Goal: Task Accomplishment & Management: Manage account settings

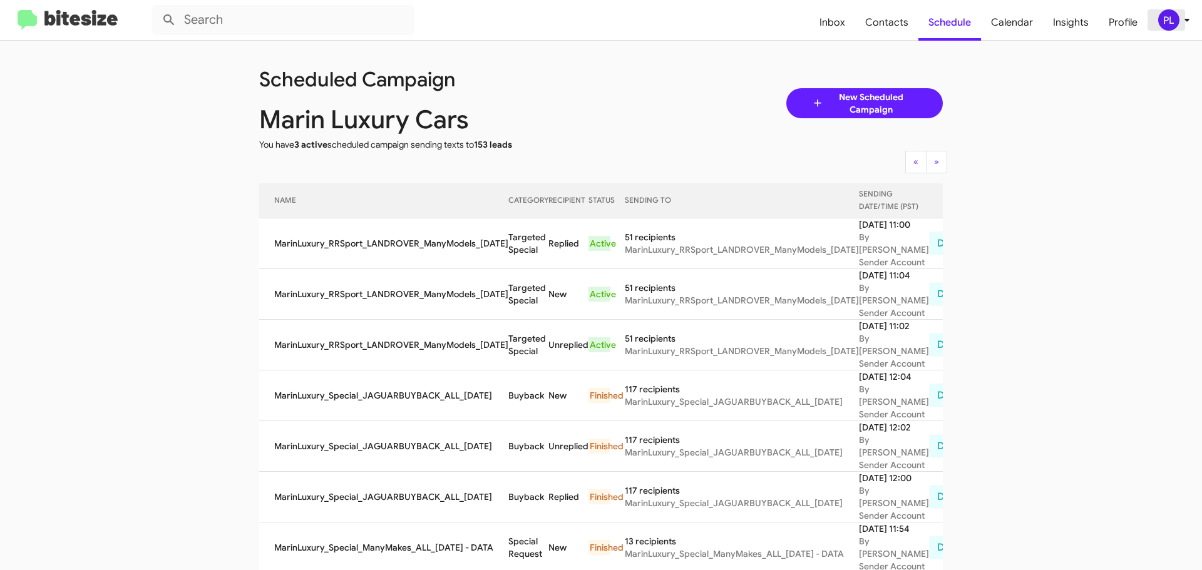
click at [1190, 21] on icon at bounding box center [1187, 20] width 15 height 15
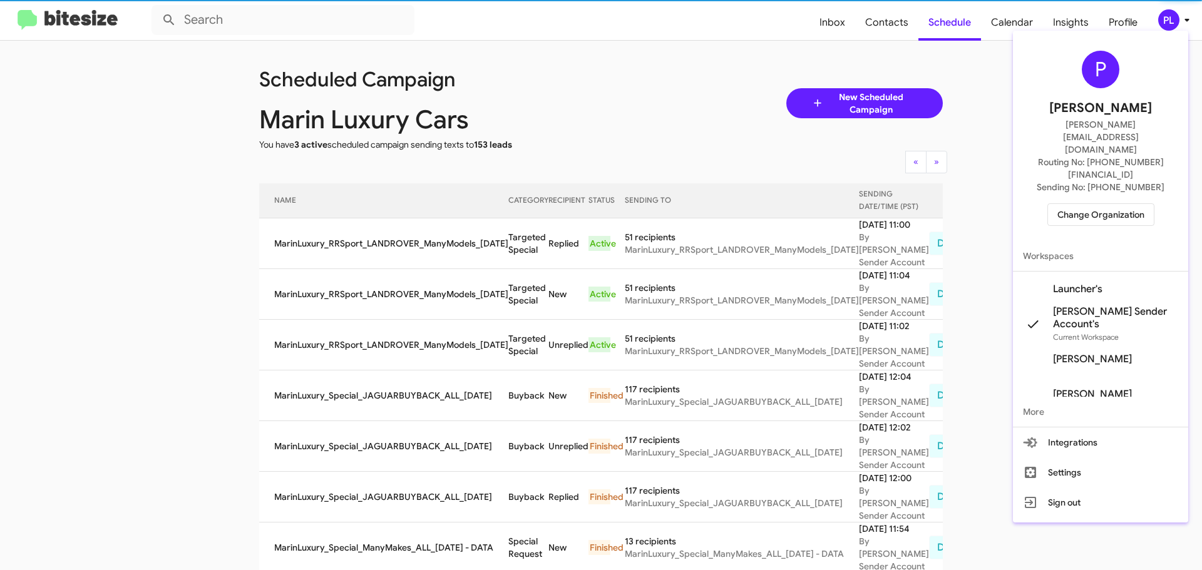
click at [1125, 204] on span "Change Organization" at bounding box center [1101, 214] width 87 height 21
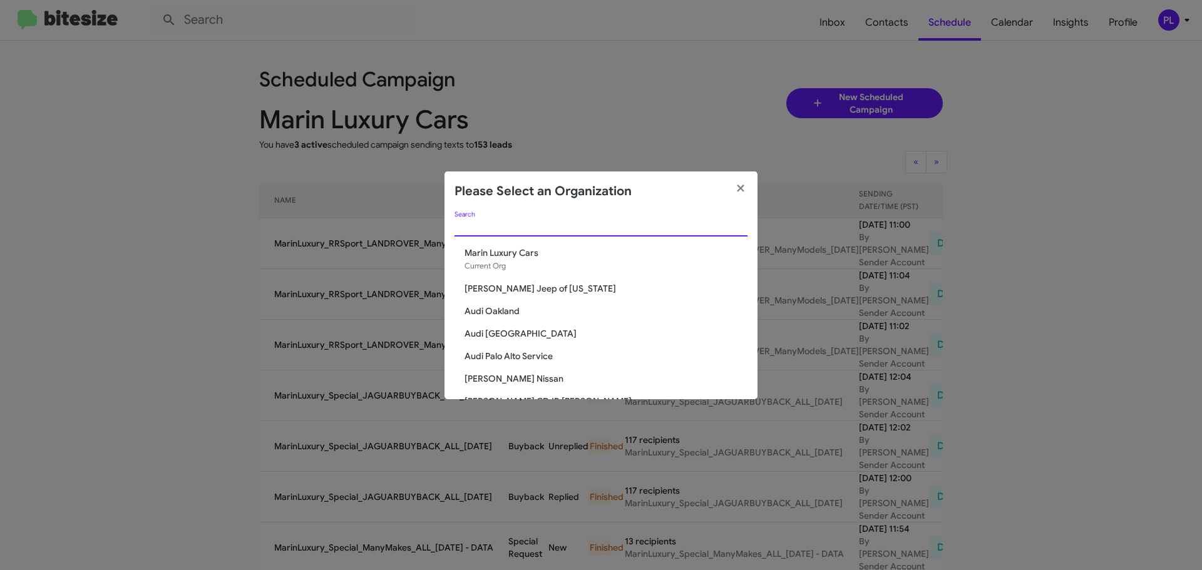
click at [636, 229] on input "Search" at bounding box center [601, 227] width 293 height 10
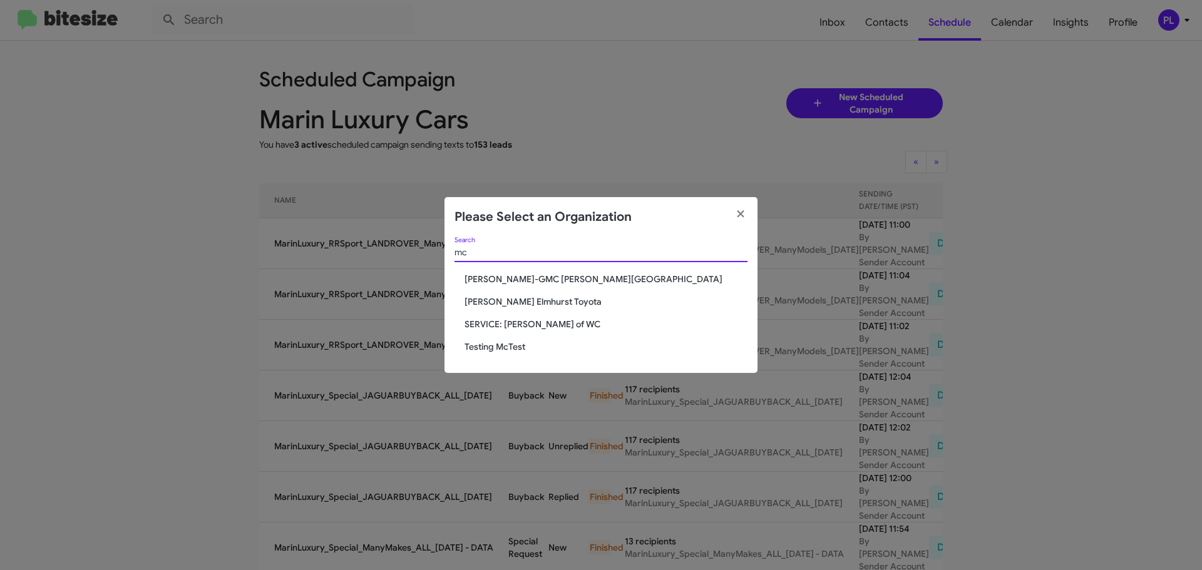
type input "mc"
click at [528, 303] on span "[PERSON_NAME] Elmhurst Toyota" at bounding box center [606, 302] width 283 height 13
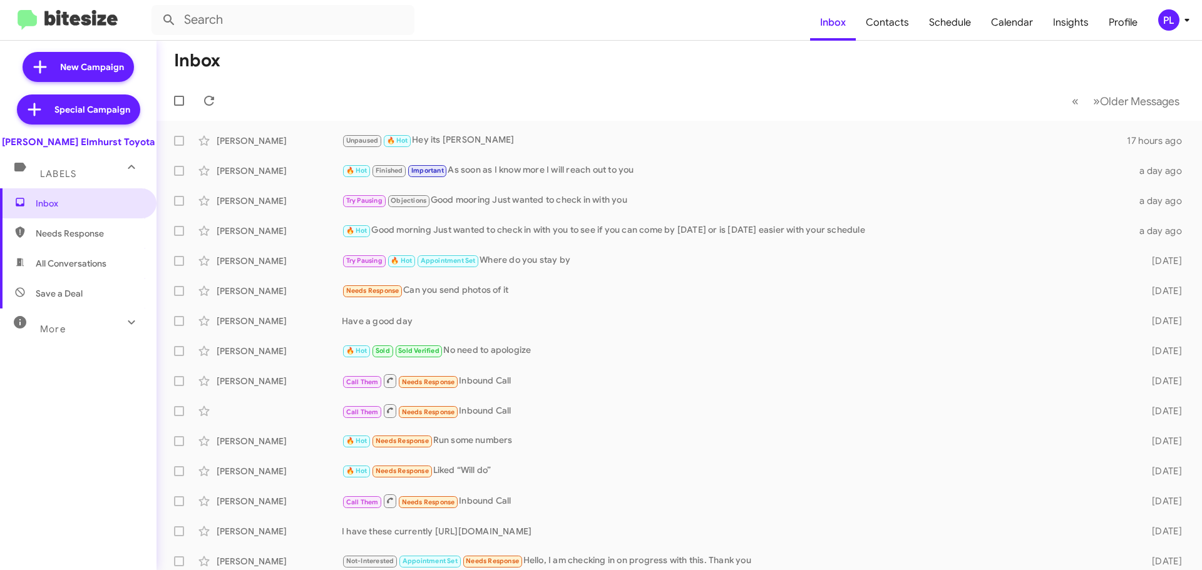
click at [1168, 22] on div "PL" at bounding box center [1168, 19] width 21 height 21
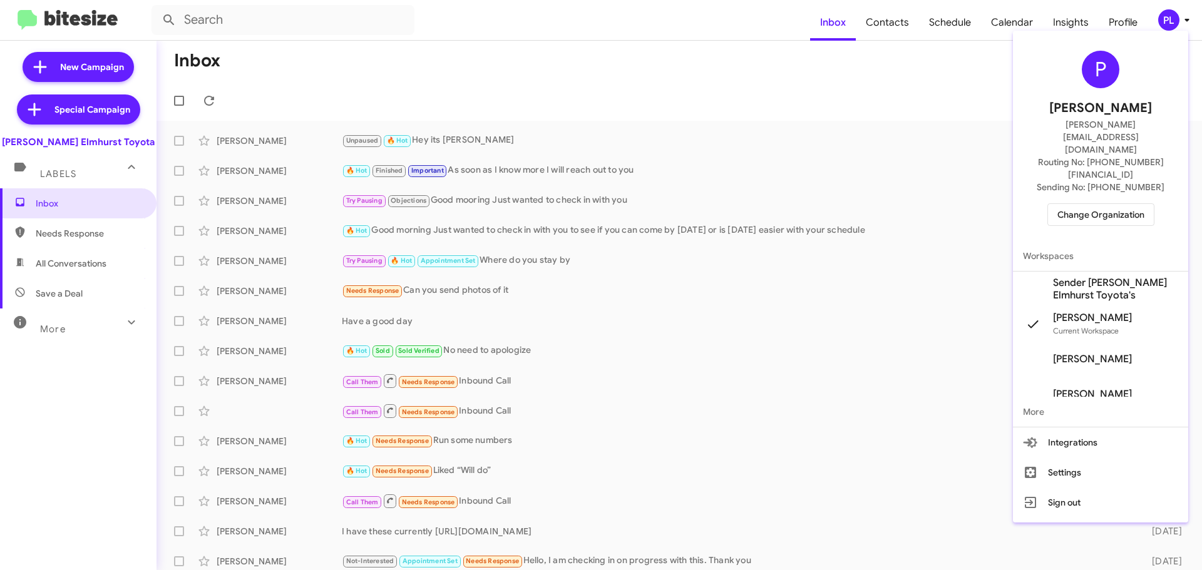
click at [1100, 277] on span "Sender McGrath Elmhurst Toyota's" at bounding box center [1115, 289] width 125 height 25
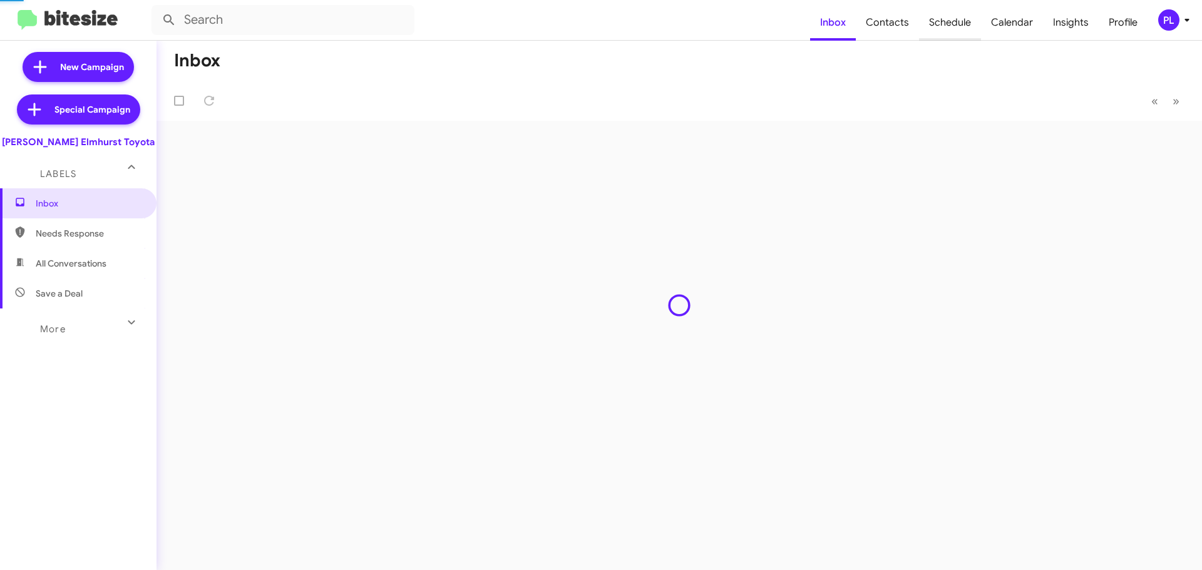
click at [960, 23] on span "Schedule" at bounding box center [950, 22] width 62 height 36
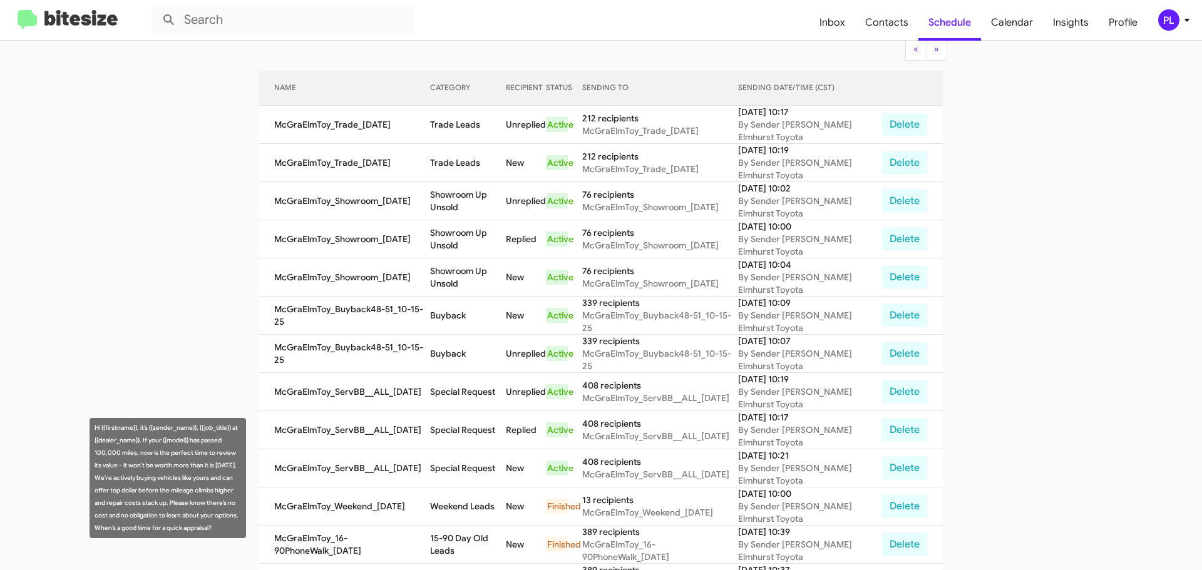
scroll to position [188, 0]
